Goal: Obtain resource: Obtain resource

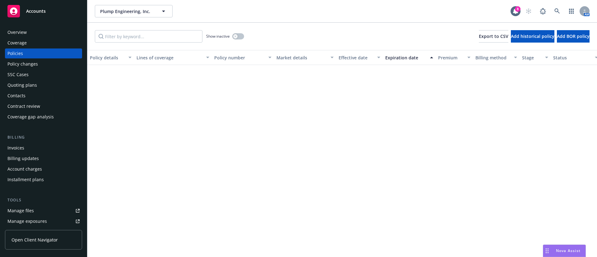
scroll to position [233, 0]
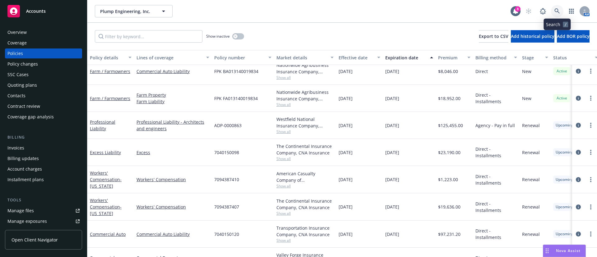
click at [556, 12] on icon at bounding box center [556, 10] width 5 height 5
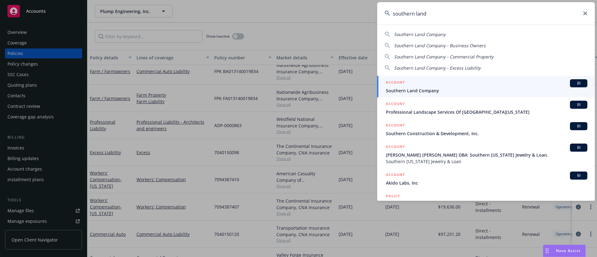
type input "southern land"
click at [456, 84] on div "ACCOUNT BI" at bounding box center [487, 83] width 202 height 8
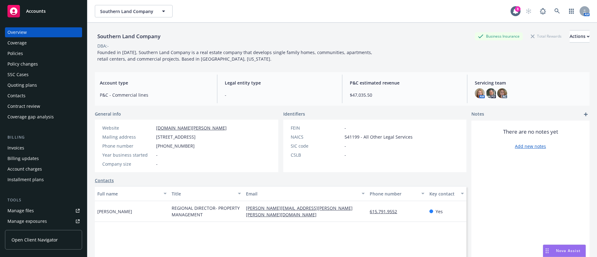
click at [19, 147] on div "Invoices" at bounding box center [15, 148] width 17 height 10
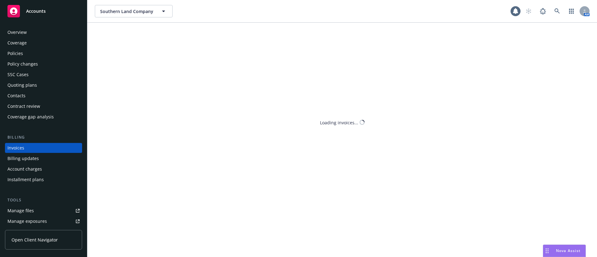
scroll to position [10, 0]
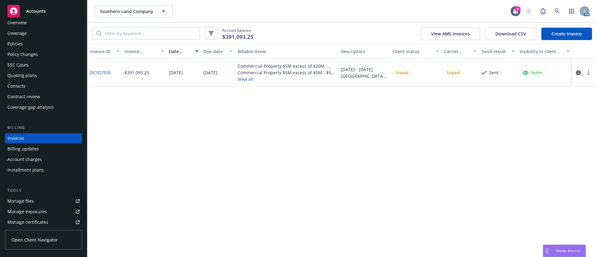
click at [580, 74] on icon "button" at bounding box center [578, 72] width 5 height 5
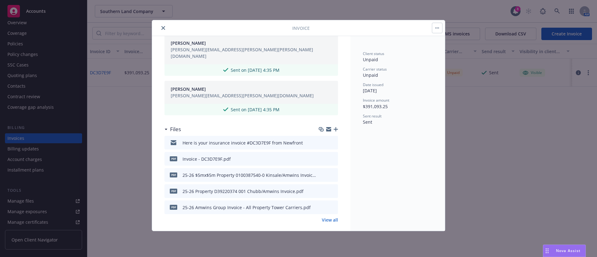
scroll to position [947, 0]
click at [329, 140] on icon "preview file" at bounding box center [332, 142] width 6 height 4
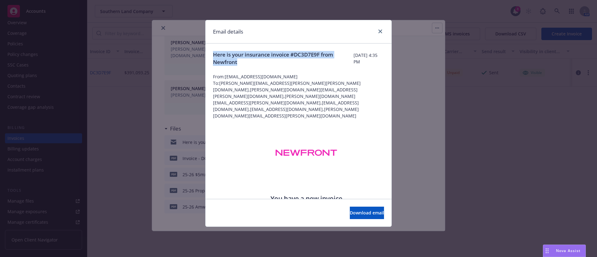
drag, startPoint x: 259, startPoint y: 61, endPoint x: 202, endPoint y: 55, distance: 57.9
click at [202, 55] on div "Email details Here is your insurance invoice #DC3D7E9F from Newfront [DATE] 4:3…" at bounding box center [298, 128] width 597 height 257
copy span "Here is your insurance invoice #DC3D7E9F from Newfront"
drag, startPoint x: 378, startPoint y: 30, endPoint x: 294, endPoint y: 30, distance: 83.7
click at [378, 30] on link "close" at bounding box center [380, 31] width 7 height 7
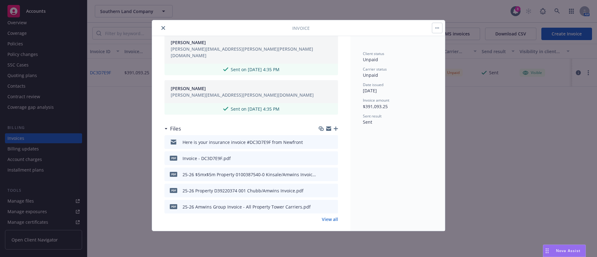
click at [436, 27] on icon "button" at bounding box center [437, 27] width 4 height 1
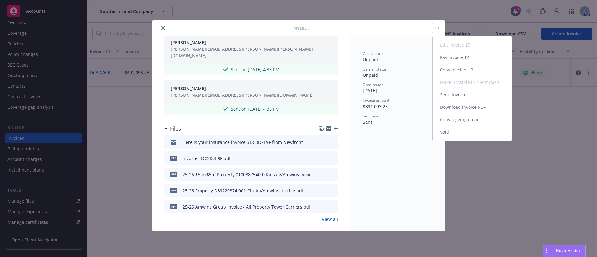
drag, startPoint x: 484, startPoint y: 117, endPoint x: 474, endPoint y: 113, distance: 11.7
click at [484, 117] on link "Copy logging email" at bounding box center [472, 120] width 79 height 12
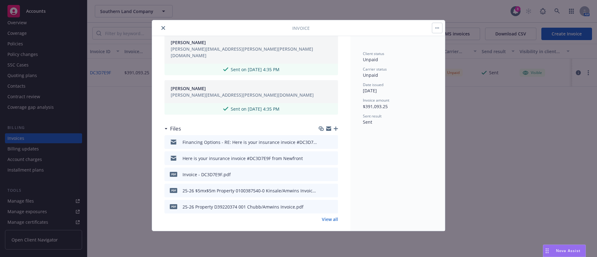
click at [162, 27] on icon "close" at bounding box center [163, 28] width 4 height 4
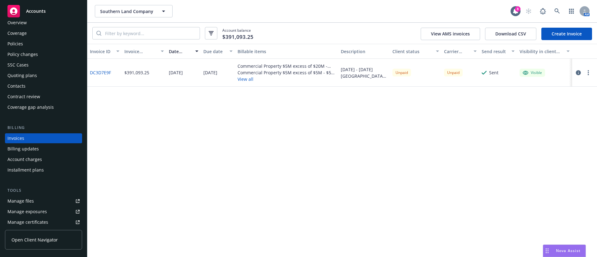
click at [578, 72] on icon "button" at bounding box center [578, 72] width 5 height 5
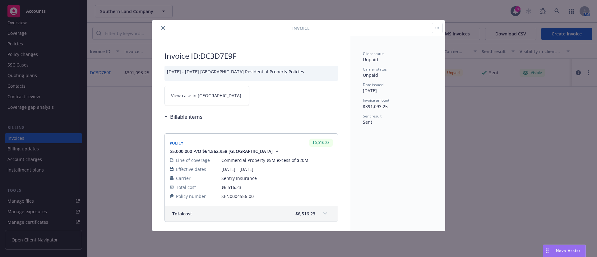
click at [439, 30] on button "button" at bounding box center [437, 28] width 10 height 10
click at [166, 27] on button "close" at bounding box center [163, 27] width 7 height 7
